Goal: Task Accomplishment & Management: Manage account settings

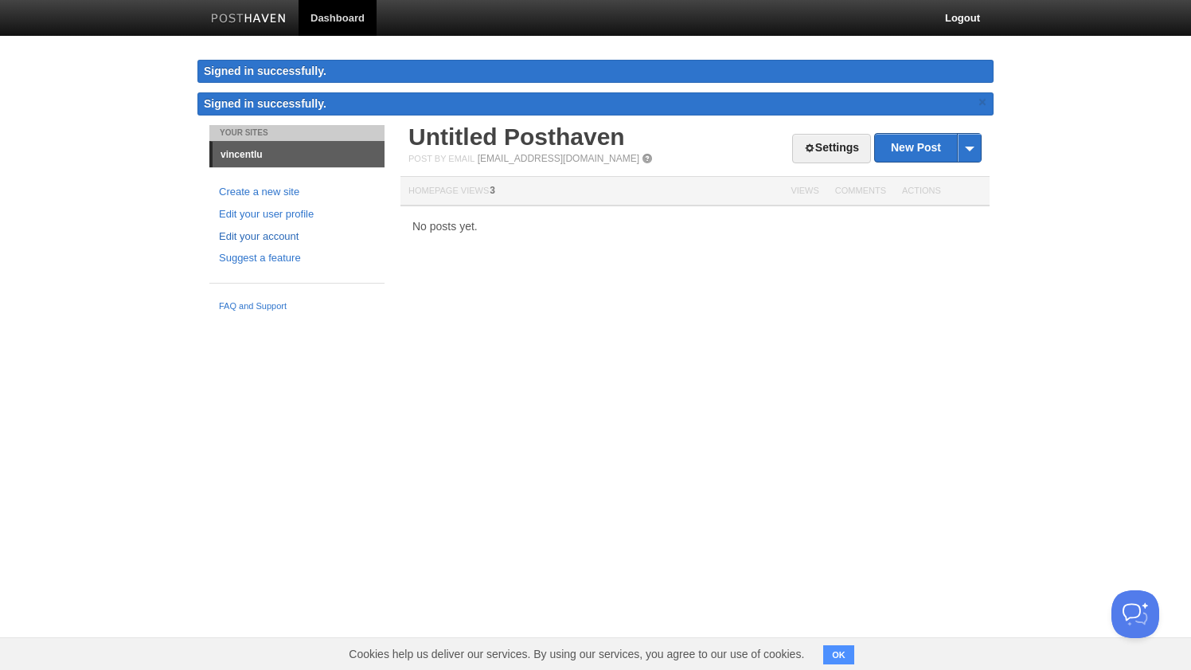
click at [280, 236] on link "Edit your account" at bounding box center [297, 237] width 156 height 17
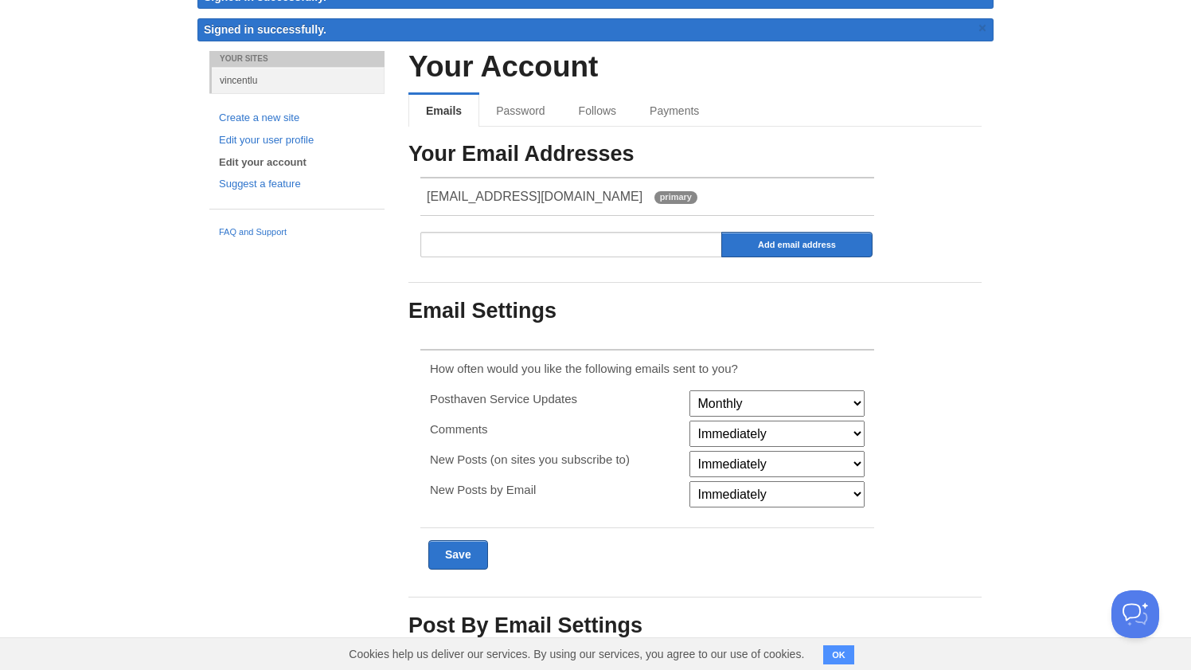
scroll to position [60, 0]
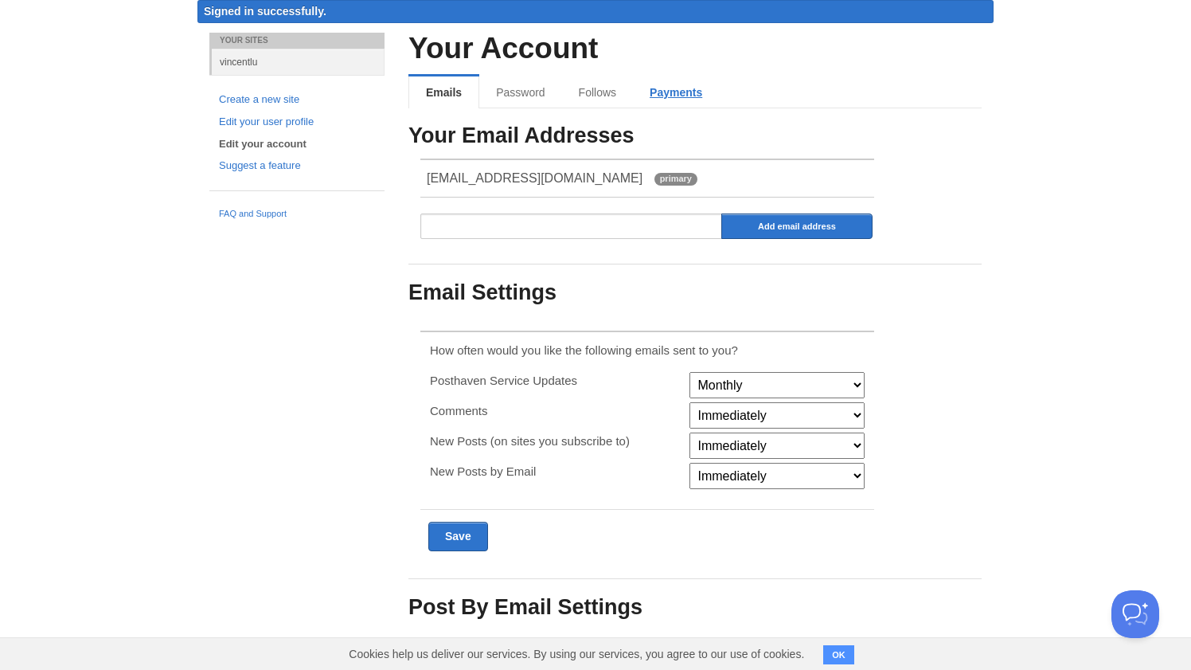
click at [682, 94] on link "Payments" at bounding box center [676, 92] width 86 height 32
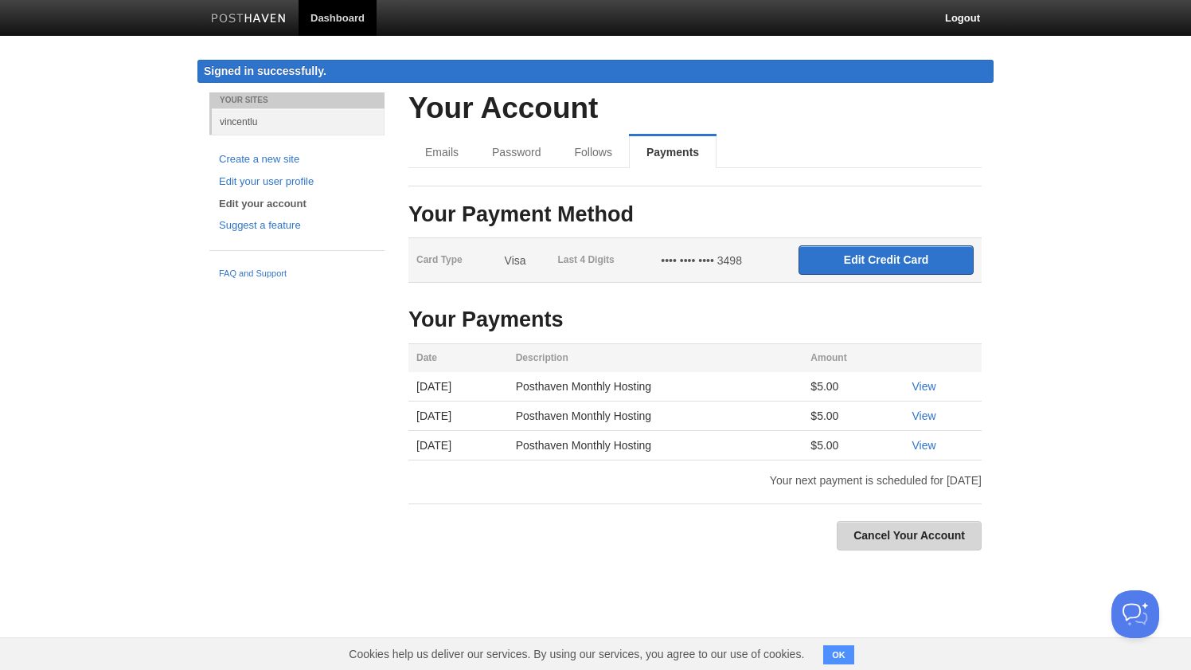
click at [877, 536] on link "Cancel Your Account" at bounding box center [909, 535] width 145 height 29
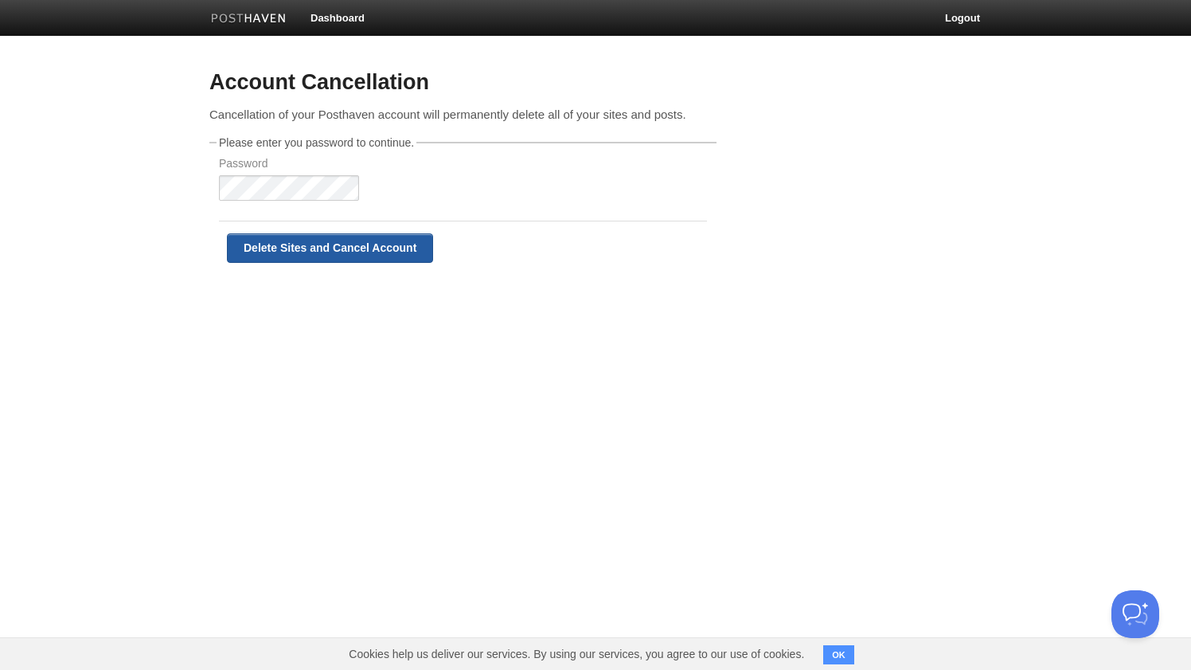
click at [327, 251] on input "Delete Sites and Cancel Account" at bounding box center [330, 247] width 206 height 29
